Goal: Information Seeking & Learning: Find specific fact

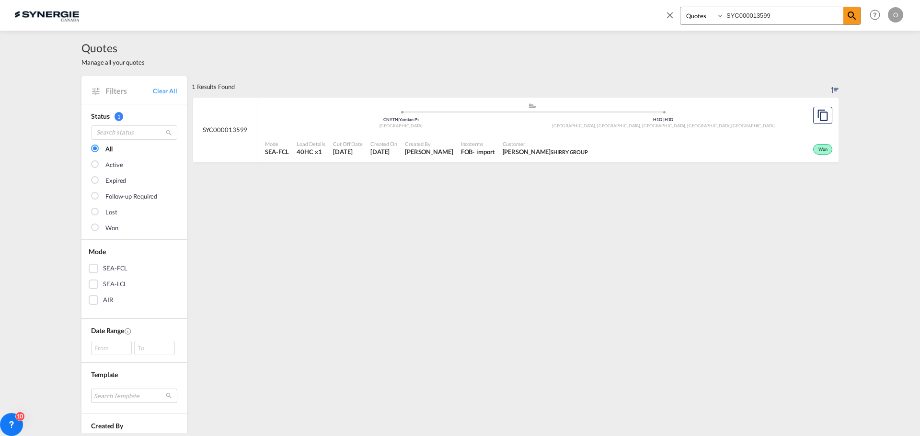
select select "Quotes"
drag, startPoint x: 778, startPoint y: 11, endPoint x: 557, endPoint y: 11, distance: 220.9
click at [575, 11] on div "Bookings Quotes Enquiries SYC000013599 Help Resources Product Release O My Prof…" at bounding box center [459, 15] width 891 height 30
paste input "309-A"
type input "SYC000013309-A"
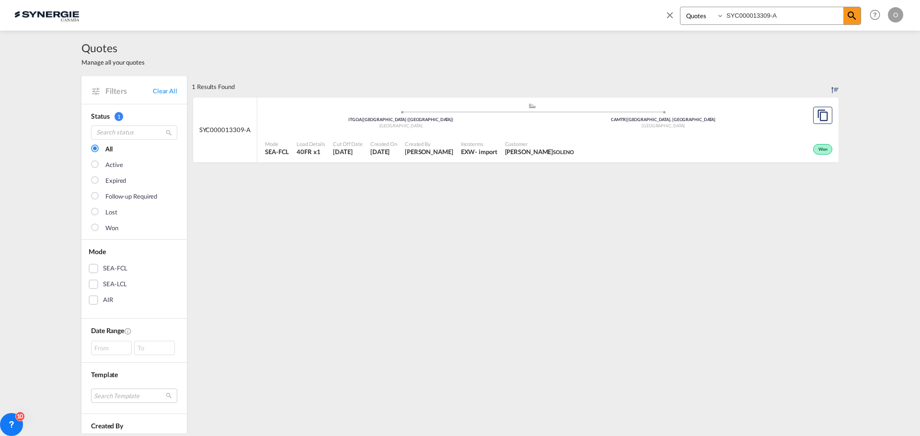
click at [598, 154] on div "Won" at bounding box center [706, 149] width 257 height 24
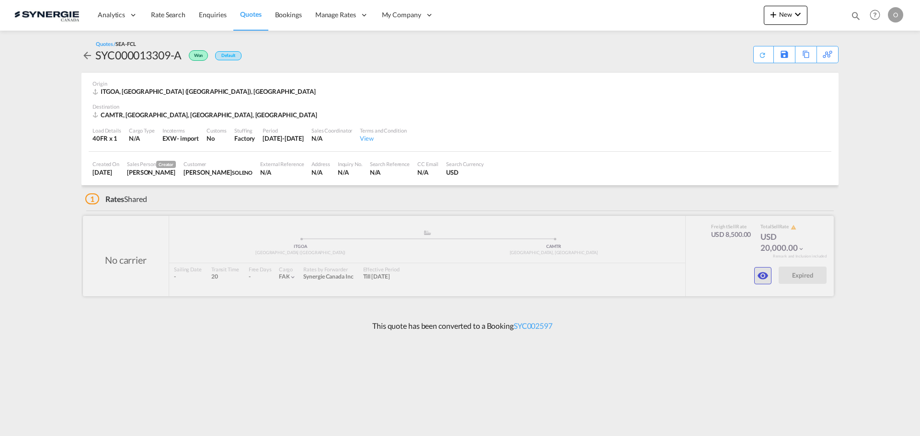
click at [759, 278] on md-icon "icon-eye" at bounding box center [762, 275] width 11 height 11
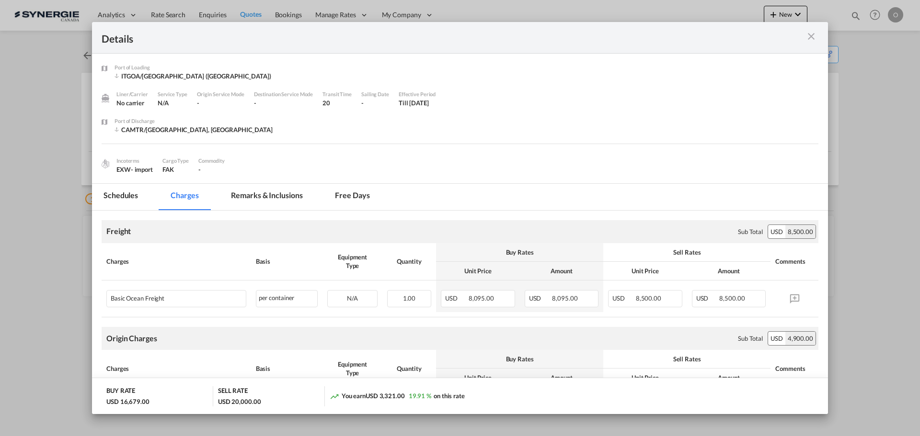
click at [245, 196] on md-tab-item "Remarks & Inclusions" at bounding box center [266, 197] width 94 height 26
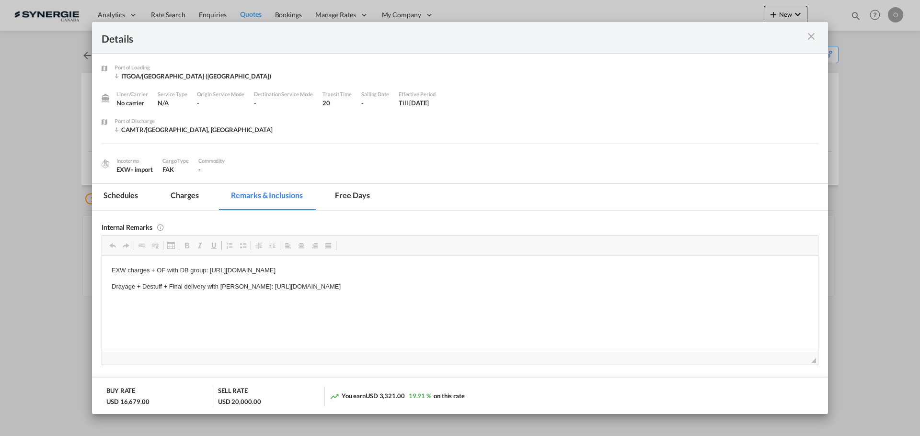
click at [177, 195] on md-tab-item "Charges" at bounding box center [184, 197] width 51 height 26
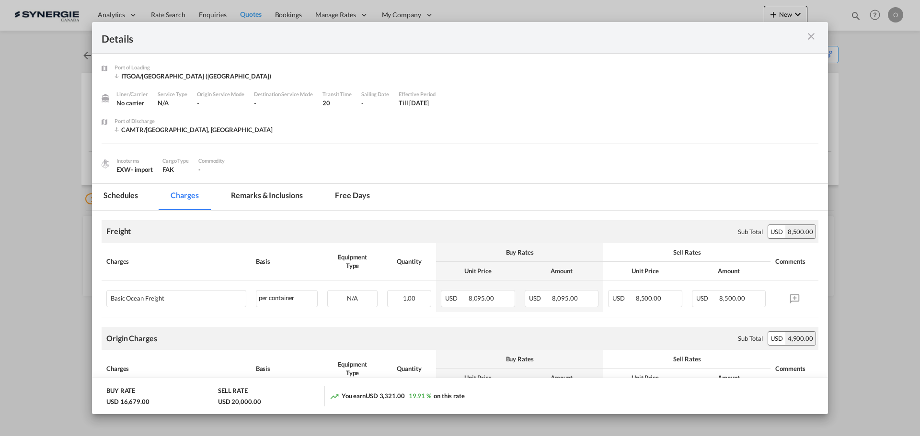
click at [236, 195] on md-tab-item "Remarks & Inclusions" at bounding box center [266, 197] width 94 height 26
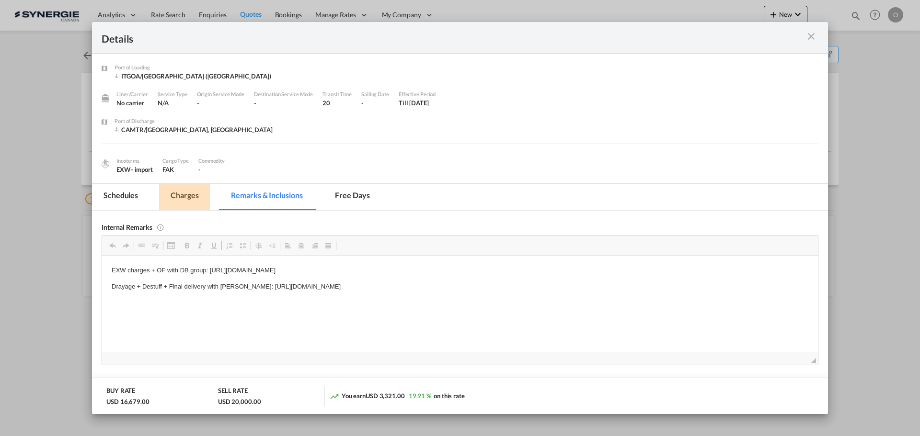
drag, startPoint x: 188, startPoint y: 195, endPoint x: 197, endPoint y: 196, distance: 9.6
click at [187, 195] on md-tab-item "Charges" at bounding box center [184, 197] width 51 height 26
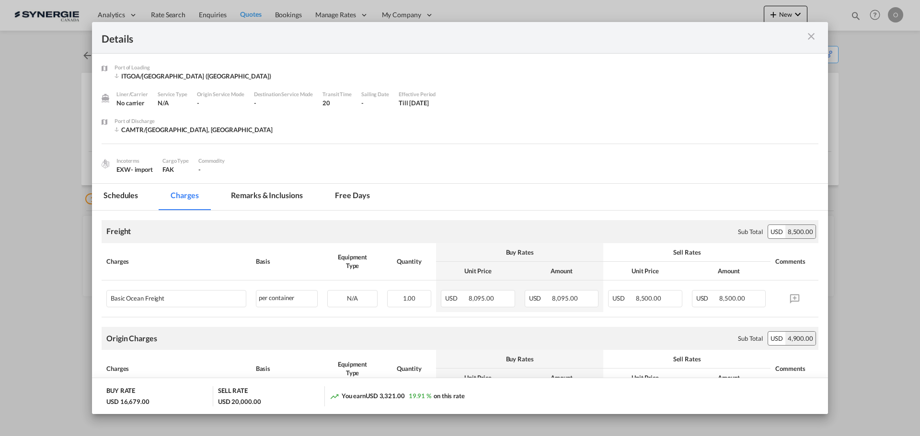
click at [270, 189] on md-tab-item "Remarks & Inclusions" at bounding box center [266, 197] width 94 height 26
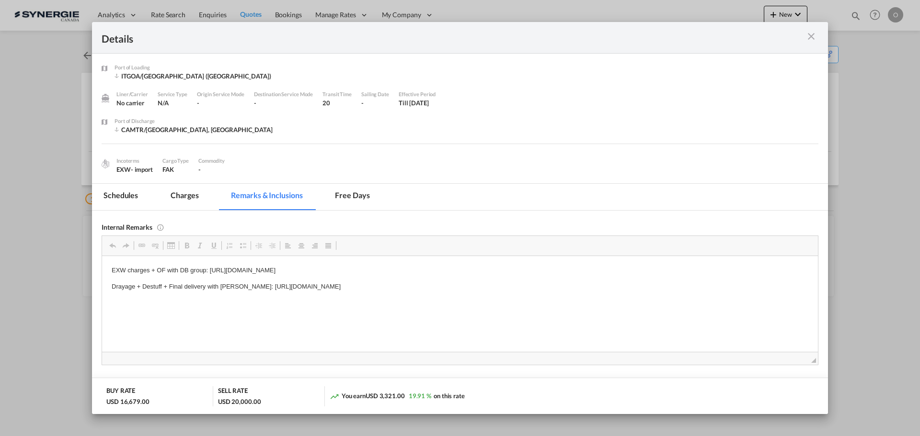
drag, startPoint x: 511, startPoint y: 289, endPoint x: 267, endPoint y: 285, distance: 243.9
drag, startPoint x: 245, startPoint y: 287, endPoint x: 441, endPoint y: 287, distance: 196.4
click at [441, 287] on p "Drayage + Destuff + Final delivery with Dickson: https://app.frontapp.com/open/…" at bounding box center [460, 287] width 697 height 10
click at [321, 281] on body "EXW charges + OF with DB group: https://app.frontapp.com/open/msg_1galpo9b?key=…" at bounding box center [460, 278] width 697 height 26
copy p "https://app.frontapp.com/open/cnv_pwdtyz3?key=J9R7nTPN7X5abuW7XSGGBihYSnAtPr7q"
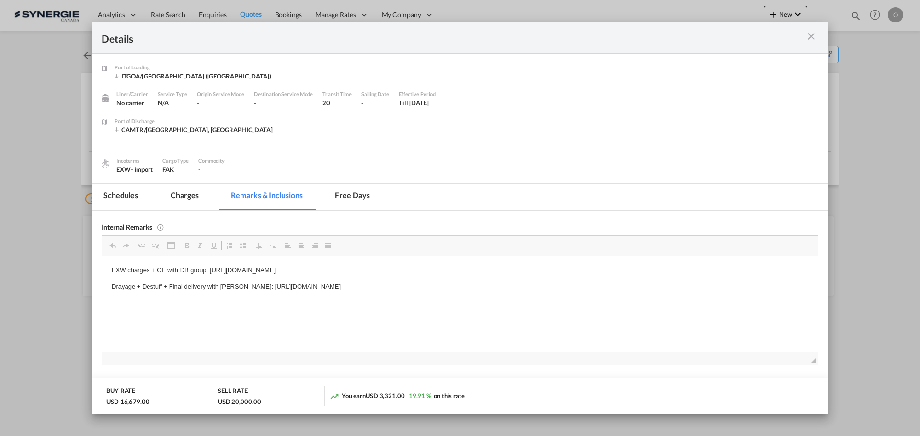
drag, startPoint x: 246, startPoint y: 287, endPoint x: 503, endPoint y: 287, distance: 256.3
click at [503, 287] on p "Drayage + Destuff + Final delivery with Dickson: https://app.frontapp.com/open/…" at bounding box center [460, 287] width 697 height 10
click at [180, 197] on md-tab-item "Charges" at bounding box center [184, 197] width 51 height 26
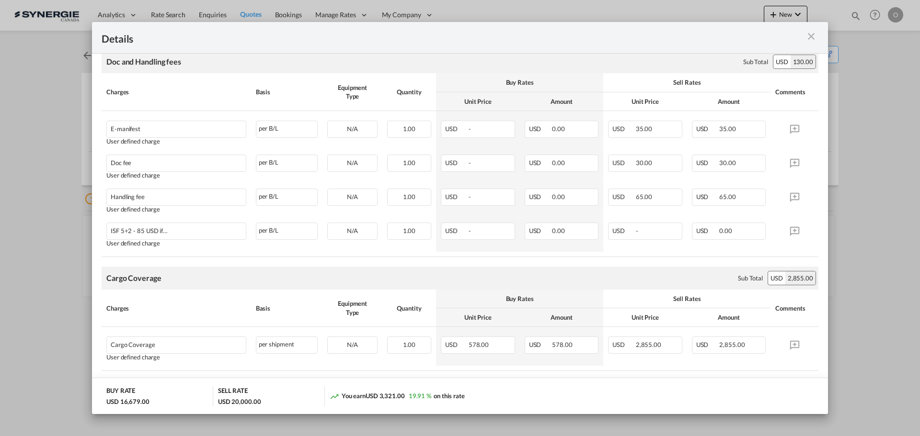
scroll to position [656, 0]
